Goal: Transaction & Acquisition: Purchase product/service

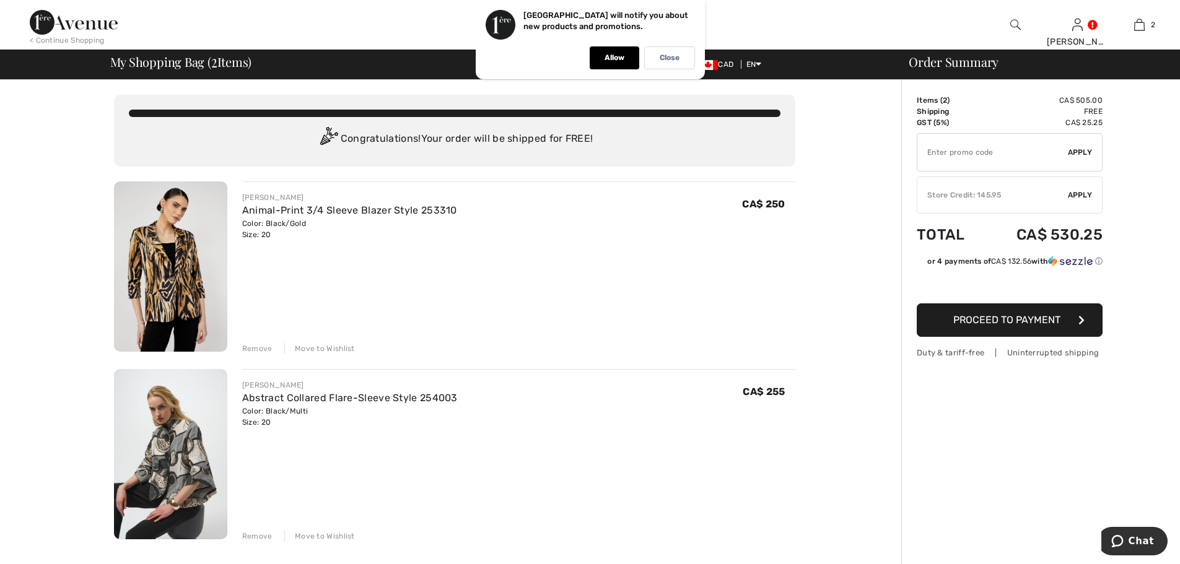
click at [258, 347] on div "Remove" at bounding box center [257, 348] width 30 height 11
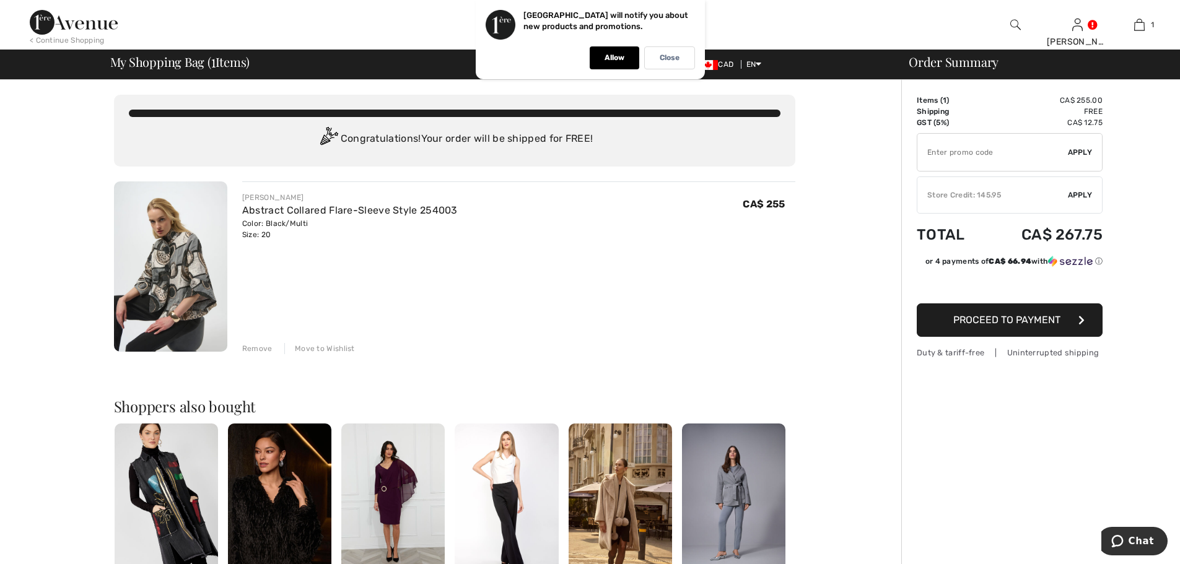
click at [181, 287] on img at bounding box center [170, 266] width 113 height 170
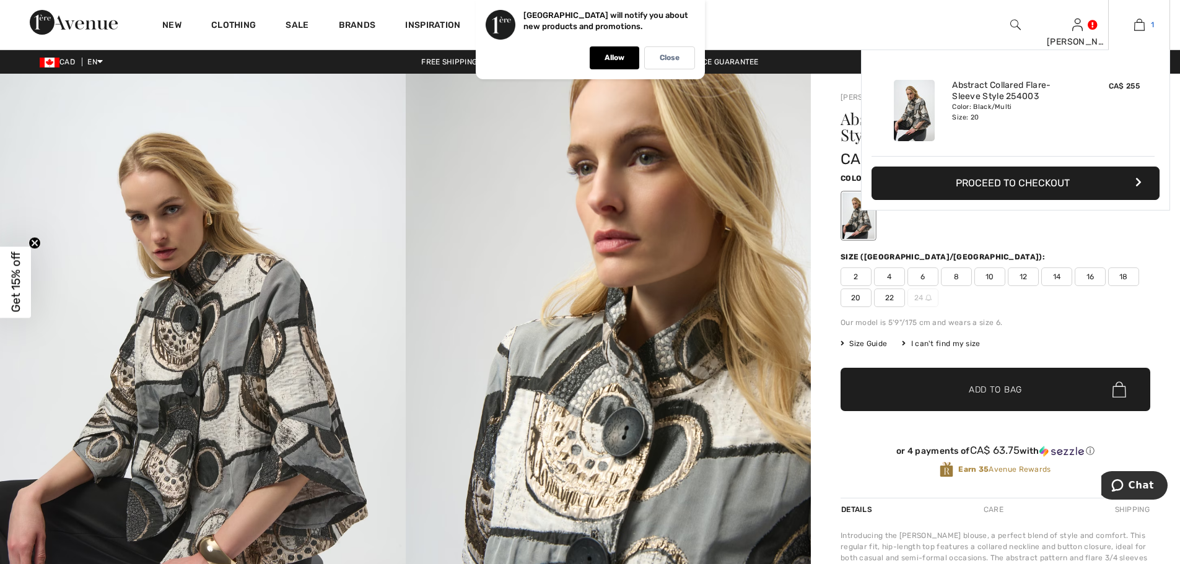
click at [1137, 27] on img at bounding box center [1139, 24] width 11 height 15
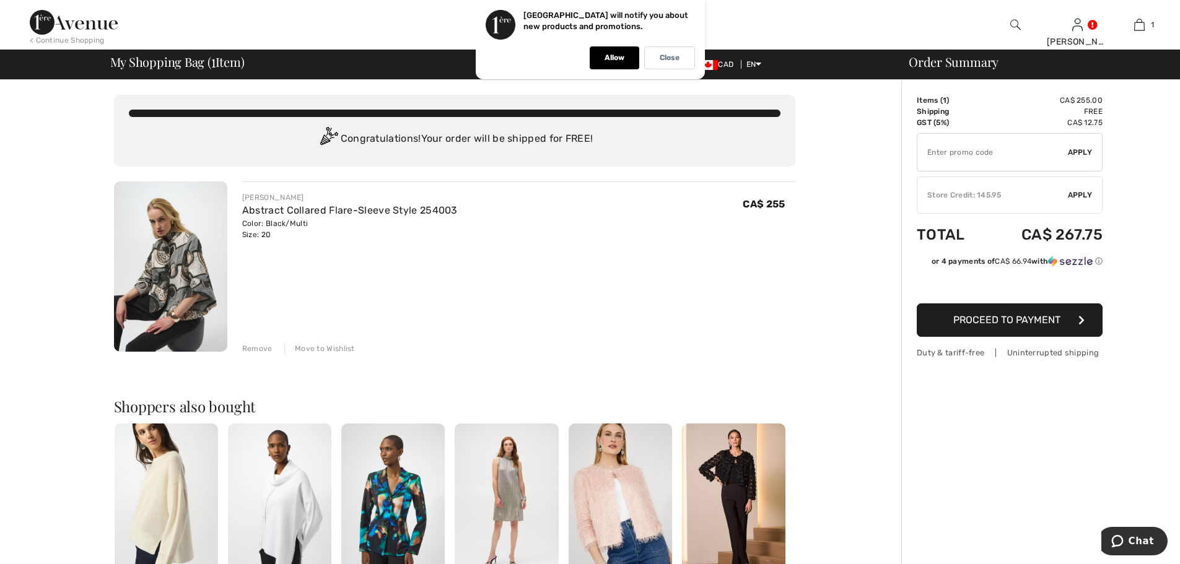
click at [251, 346] on div "Remove" at bounding box center [257, 348] width 30 height 11
